Goal: Transaction & Acquisition: Purchase product/service

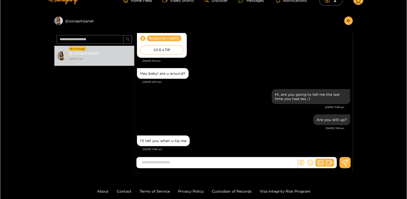
scroll to position [11, 0]
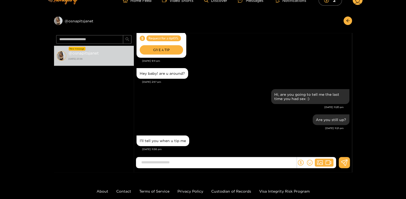
click at [154, 45] on div "GIVE A TIP" at bounding box center [161, 49] width 43 height 9
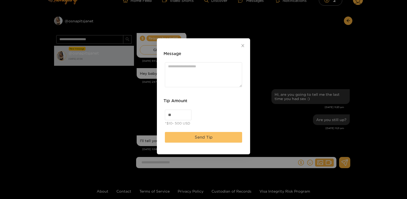
click at [193, 137] on button "Send Tip" at bounding box center [203, 137] width 77 height 11
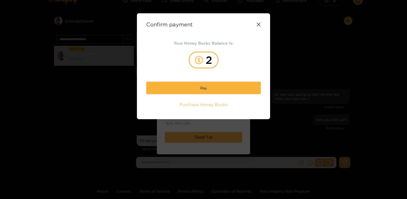
click at [191, 105] on span "Purchase Honey Bucks" at bounding box center [203, 105] width 48 height 6
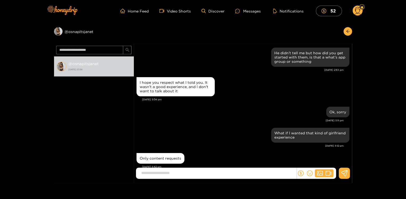
scroll to position [515, 0]
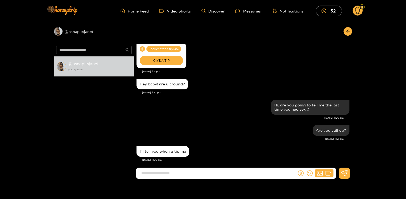
click at [162, 58] on div "GIVE A TIP" at bounding box center [161, 60] width 43 height 9
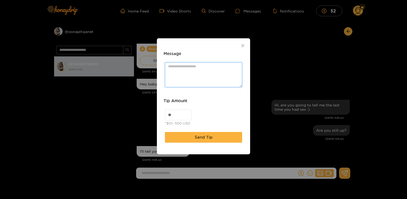
click at [185, 74] on textarea "Message" at bounding box center [203, 74] width 77 height 25
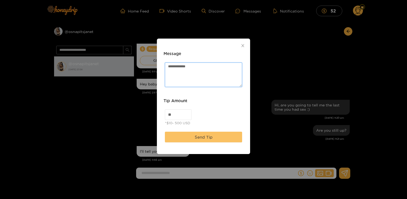
type textarea "**********"
click at [186, 139] on button "Send Tip" at bounding box center [203, 137] width 77 height 11
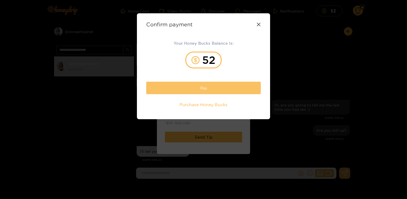
click at [203, 90] on button "Pay" at bounding box center [203, 88] width 114 height 13
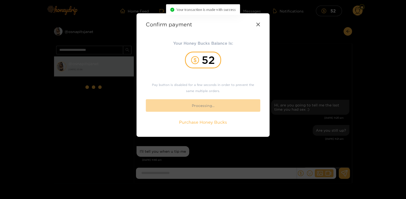
scroll to position [544, 0]
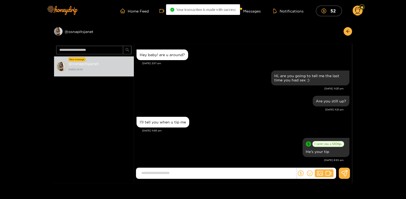
click at [206, 170] on input at bounding box center [218, 173] width 158 height 9
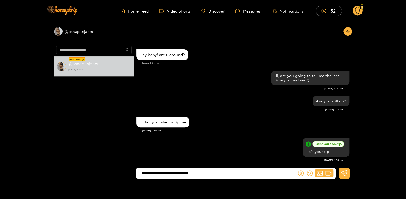
type input "**********"
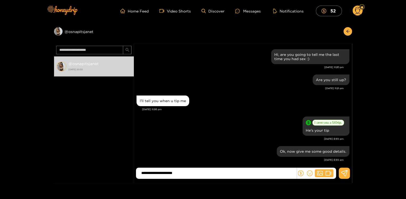
type input "**********"
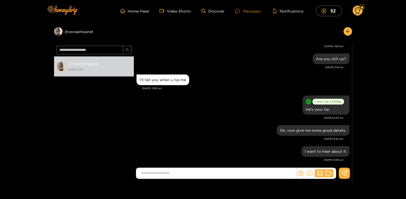
click at [247, 12] on div "Messages" at bounding box center [248, 11] width 26 height 6
click at [249, 11] on div "Messages" at bounding box center [248, 11] width 26 height 6
click at [248, 11] on div "Messages" at bounding box center [248, 11] width 26 height 6
click at [250, 10] on div "Messages" at bounding box center [248, 11] width 26 height 6
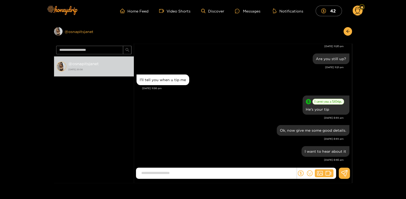
click at [71, 31] on div "Preview @ osnapitsjanet" at bounding box center [94, 31] width 80 height 9
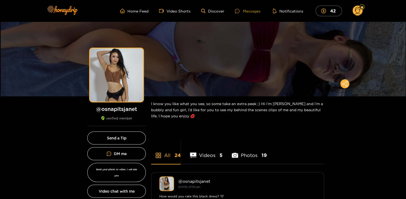
click at [251, 11] on div "Messages" at bounding box center [248, 11] width 26 height 6
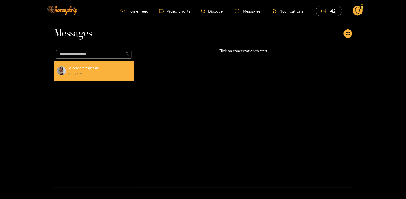
click at [81, 69] on strong "@ osnapitsjanet" at bounding box center [83, 68] width 30 height 5
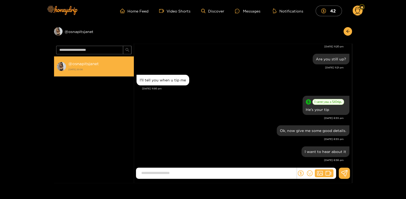
scroll to position [506, 0]
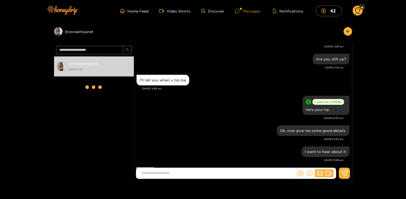
click at [247, 10] on div "Messages" at bounding box center [248, 11] width 26 height 6
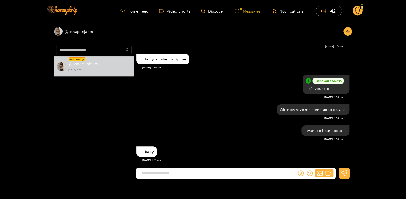
click at [252, 10] on div "Messages" at bounding box center [248, 11] width 26 height 6
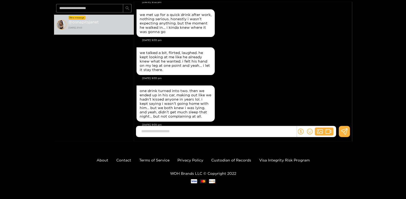
scroll to position [671, 0]
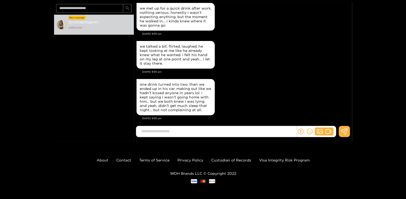
click at [199, 129] on input at bounding box center [218, 131] width 158 height 9
type input "**********"
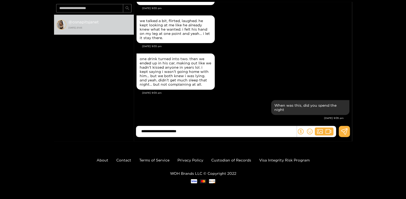
type input "**********"
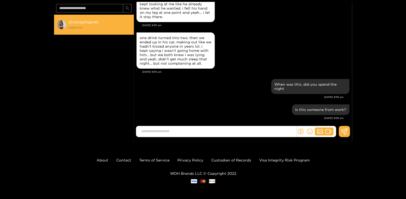
click at [84, 22] on strong "@ osnapitsjanet" at bounding box center [83, 22] width 30 height 5
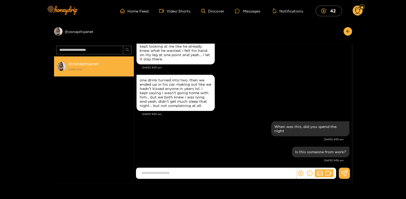
scroll to position [549, 0]
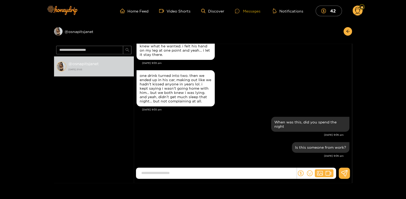
click at [252, 10] on div "Messages" at bounding box center [248, 11] width 26 height 6
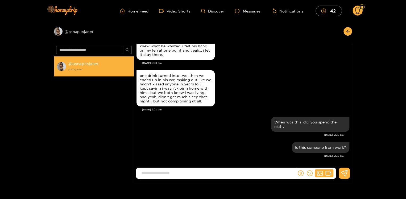
click at [79, 66] on div "@ osnapitsjanet 27 September 2025 21:05" at bounding box center [99, 66] width 63 height 12
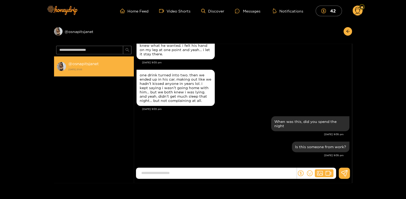
scroll to position [549, 0]
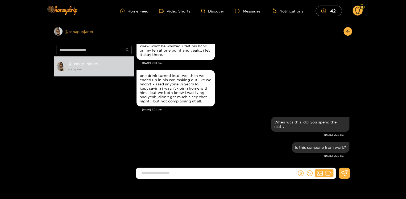
click at [74, 31] on div "Preview @ osnapitsjanet" at bounding box center [94, 31] width 80 height 9
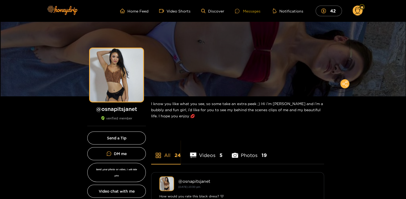
click at [249, 12] on div "Messages" at bounding box center [248, 11] width 26 height 6
